Goal: Task Accomplishment & Management: Use online tool/utility

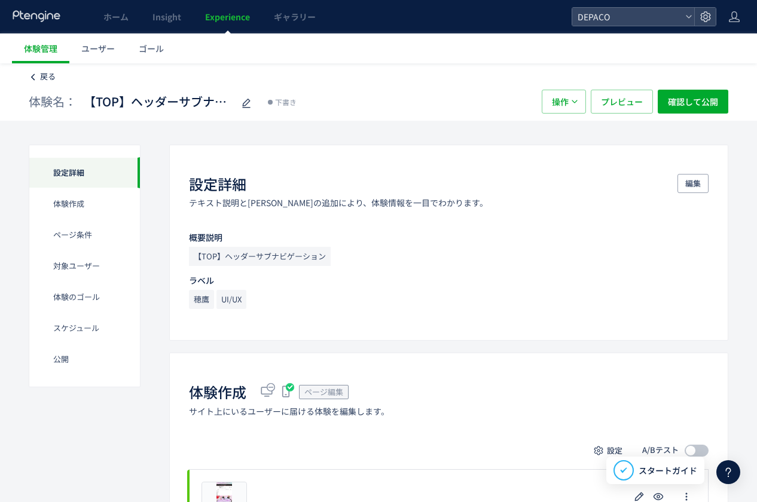
click at [40, 79] on span "戻る" at bounding box center [48, 76] width 16 height 11
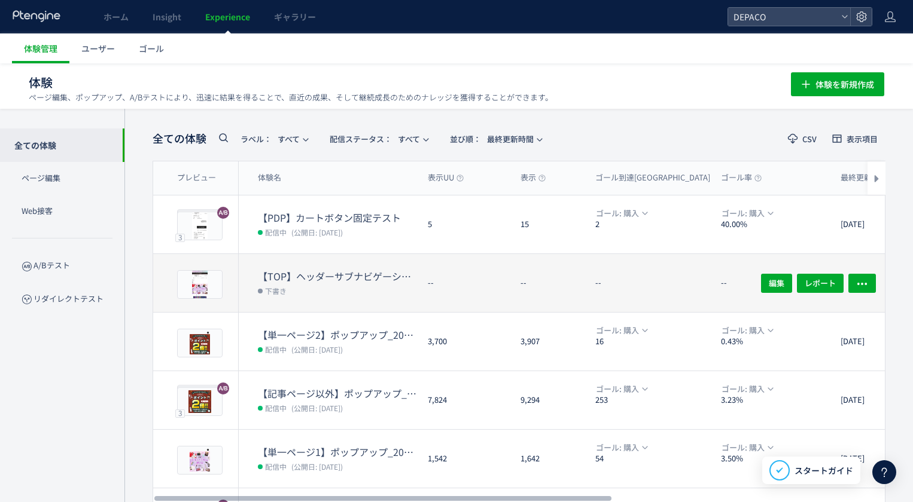
click at [344, 271] on dt "【TOP】ヘッダーサブナビゲーションテスト" at bounding box center [338, 277] width 160 height 14
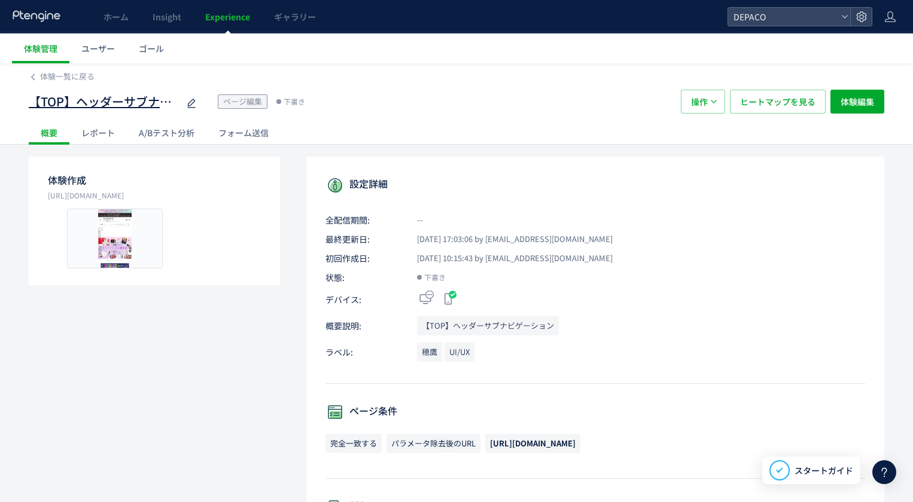
click at [194, 100] on use at bounding box center [191, 103] width 8 height 9
click at [226, 96] on span "ページ編集" at bounding box center [242, 101] width 39 height 11
drag, startPoint x: 259, startPoint y: 109, endPoint x: 270, endPoint y: 119, distance: 14.4
click at [260, 111] on div "【TOP】ヘッダーサブナビゲーションテスト ページ編集 下書き" at bounding box center [349, 102] width 640 height 24
click at [331, 134] on div "概要 レポート A/Bテスト分析 フォーム送信" at bounding box center [456, 132] width 855 height 23
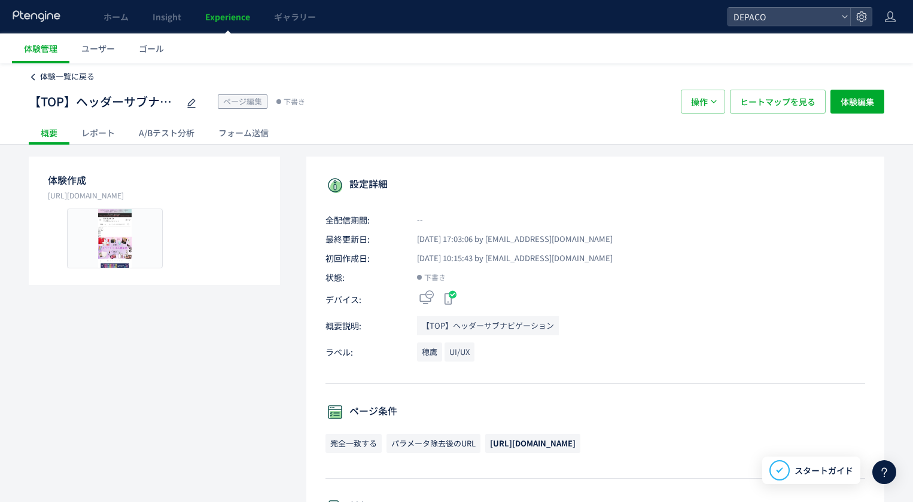
click at [35, 77] on icon at bounding box center [33, 77] width 8 height 8
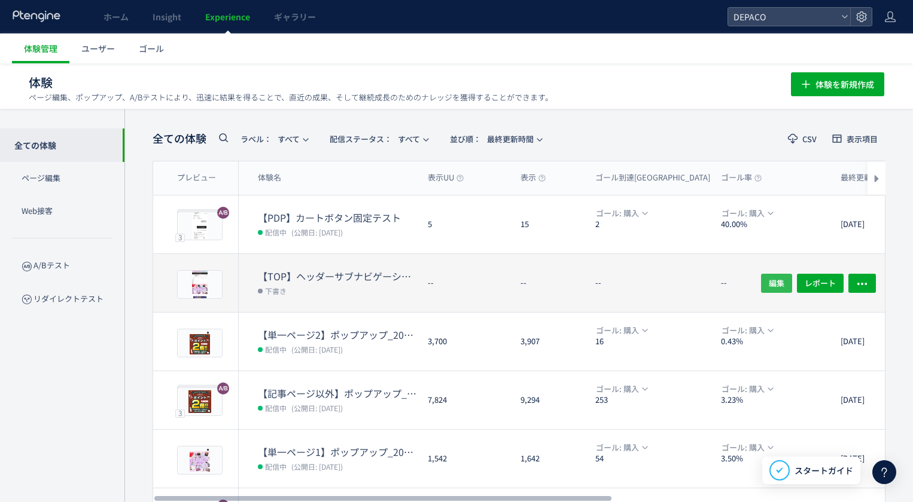
click at [774, 281] on span "編集" at bounding box center [777, 282] width 16 height 19
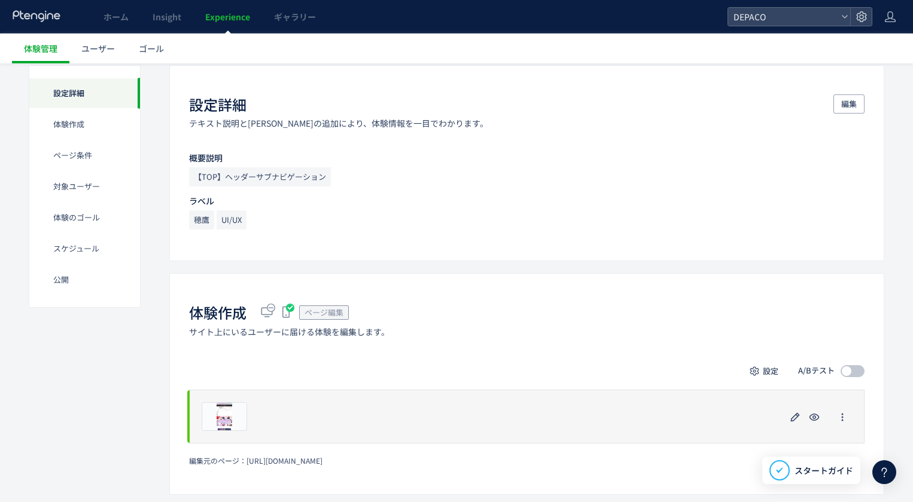
scroll to position [120, 0]
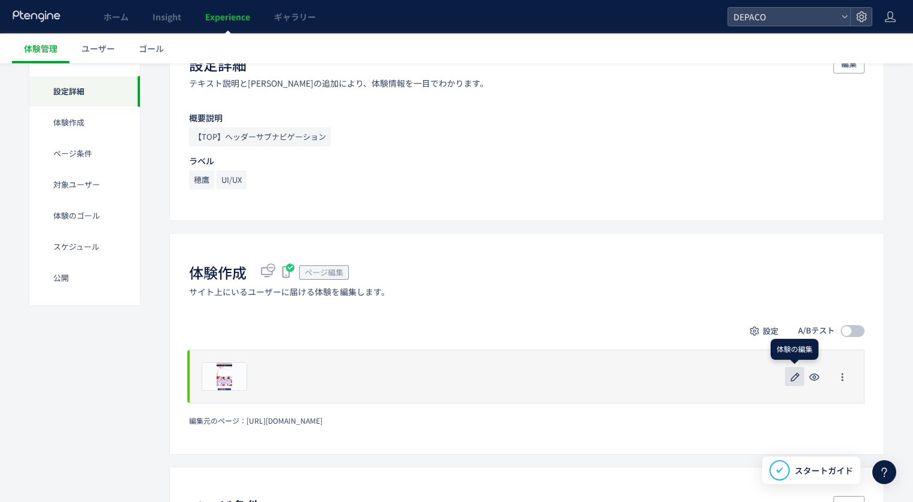
click at [791, 377] on icon "button" at bounding box center [795, 377] width 14 height 14
